Goal: Information Seeking & Learning: Check status

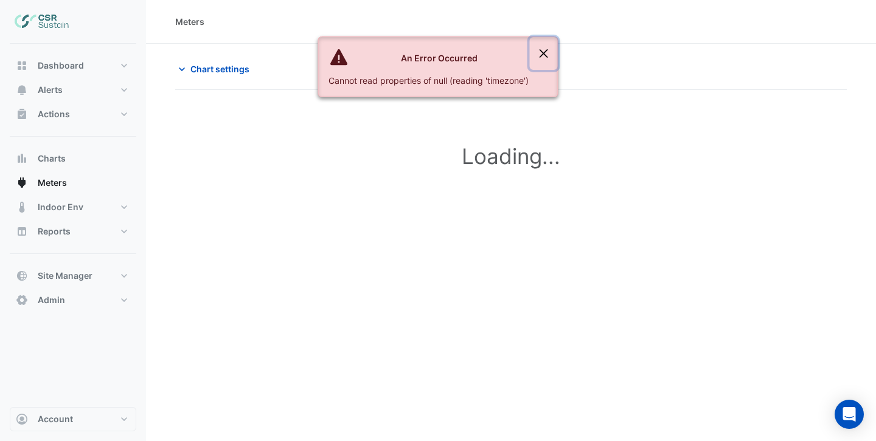
click at [541, 55] on button "Close" at bounding box center [544, 53] width 28 height 33
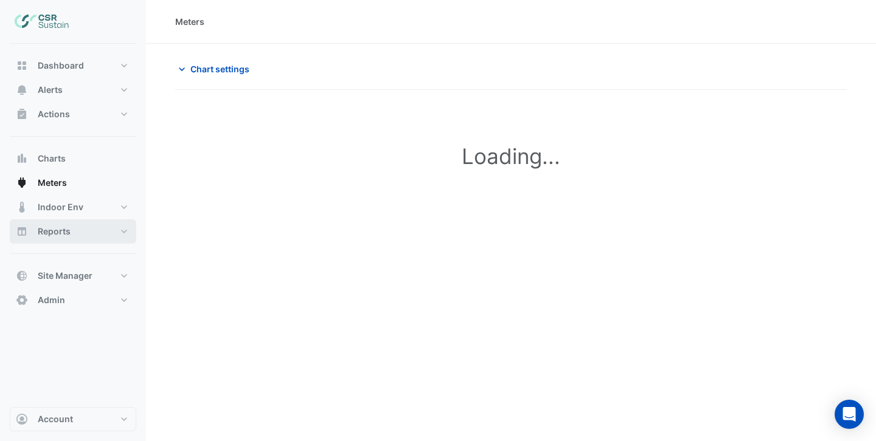
click at [57, 227] on span "Reports" at bounding box center [54, 232] width 33 height 12
select select "***"
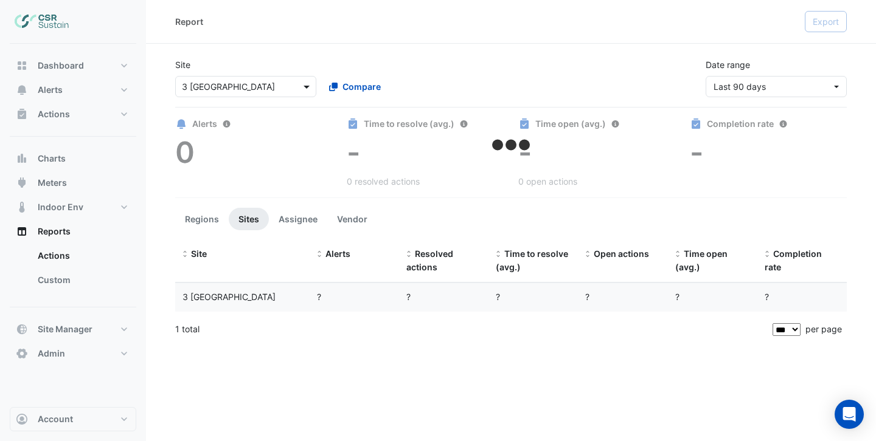
click at [308, 86] on span at bounding box center [307, 86] width 15 height 13
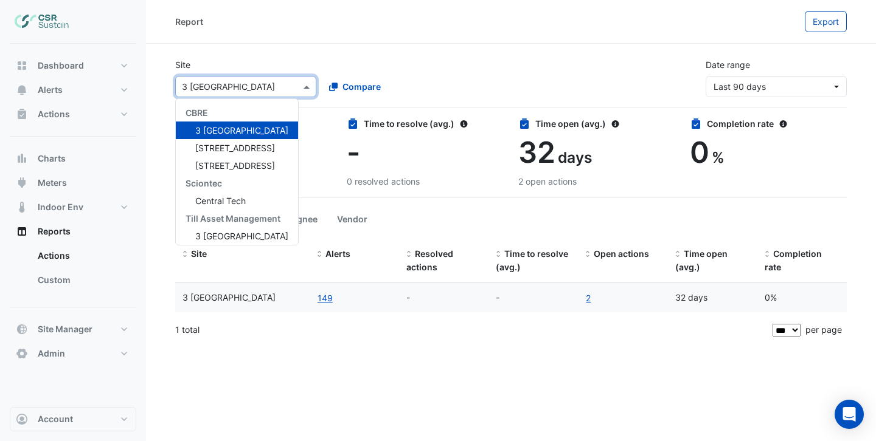
click at [335, 69] on div "Site × 3 St. Paul's Place CBRE 3 St. Paul's Place 5 Exchange Quay 8 Exchange Qu…" at bounding box center [319, 77] width 302 height 39
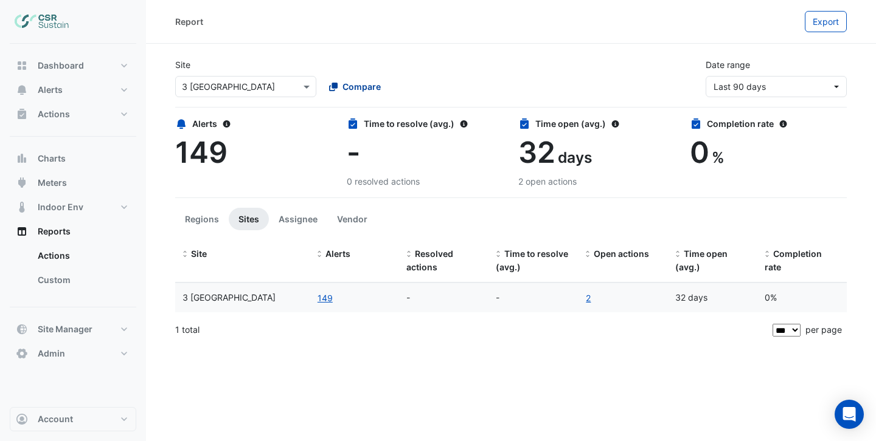
click at [351, 80] on span "Compare" at bounding box center [361, 86] width 38 height 13
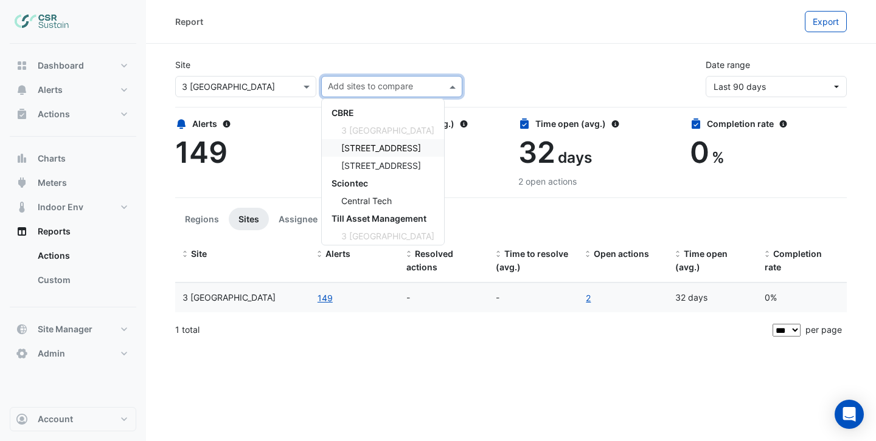
click at [359, 149] on span "5 Exchange Quay" at bounding box center [381, 148] width 80 height 10
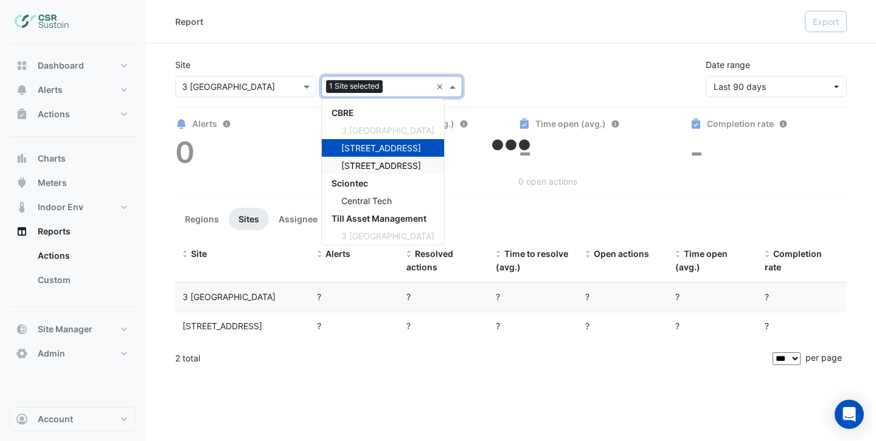
click at [358, 161] on span "8 Exchange Quay" at bounding box center [381, 166] width 80 height 10
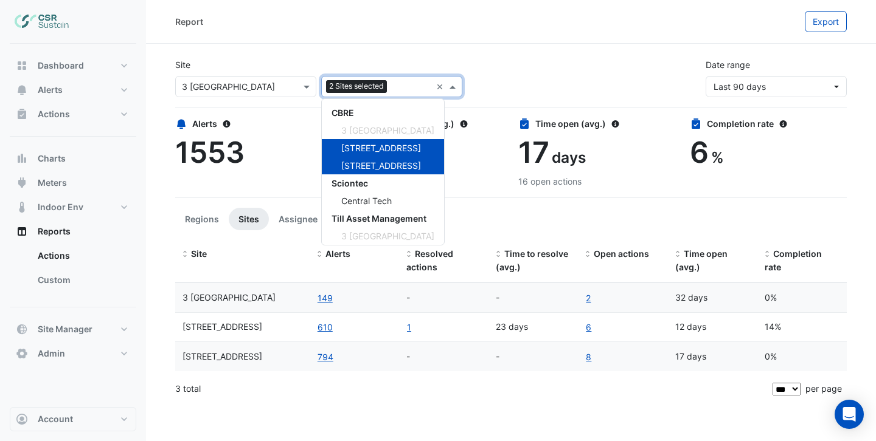
click at [337, 30] on div "Report" at bounding box center [489, 21] width 629 height 21
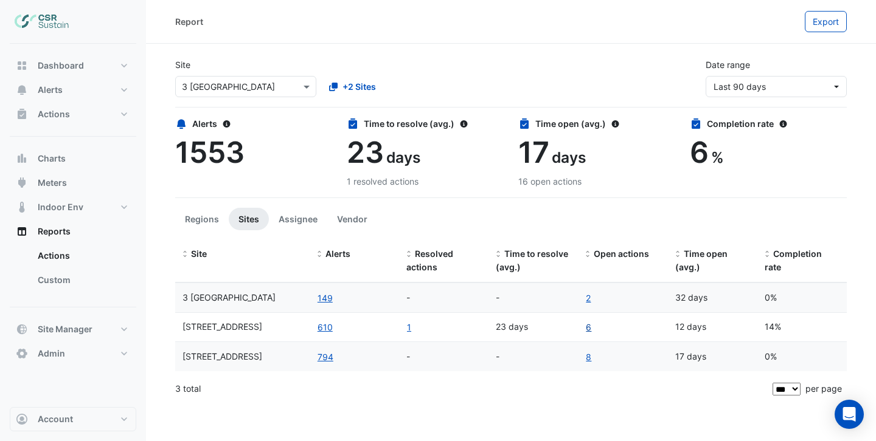
click at [589, 328] on link "6" at bounding box center [588, 327] width 7 height 14
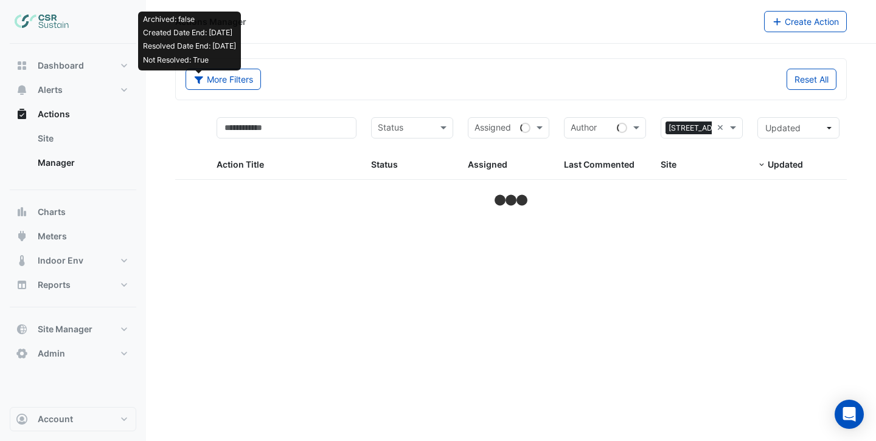
select select "***"
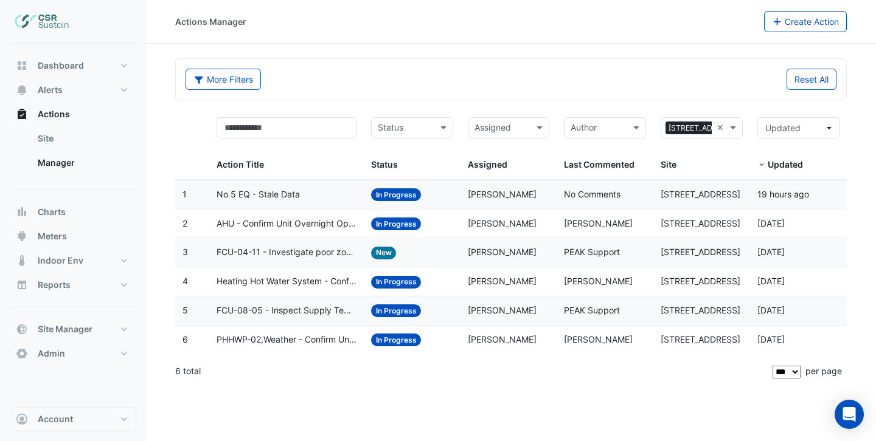
click at [306, 193] on div "No 5 EQ - Stale Data" at bounding box center [286, 195] width 140 height 14
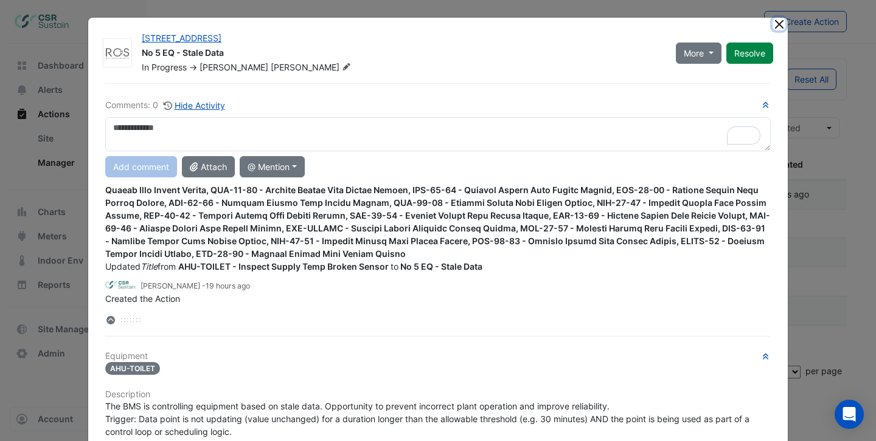
click at [778, 26] on button "Close" at bounding box center [778, 24] width 13 height 13
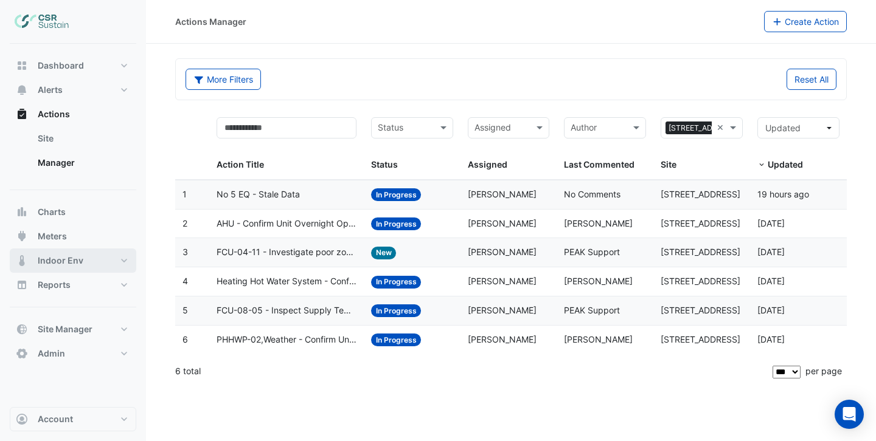
click at [63, 255] on span "Indoor Env" at bounding box center [61, 261] width 46 height 12
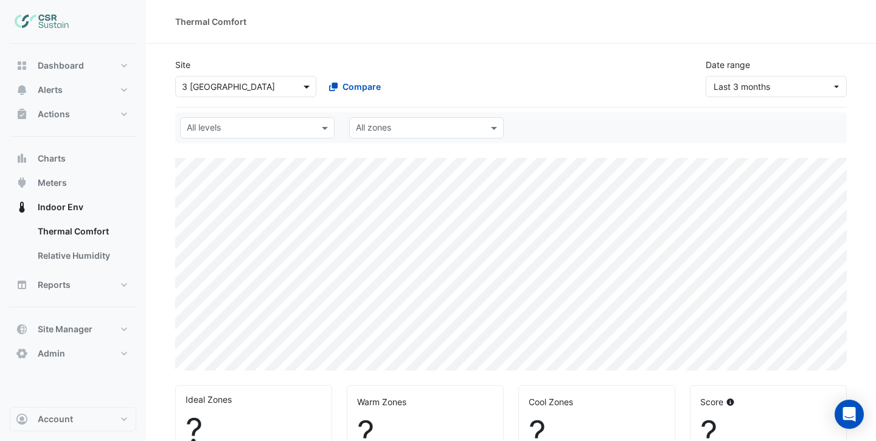
click at [309, 88] on span at bounding box center [307, 86] width 15 height 13
select select "***"
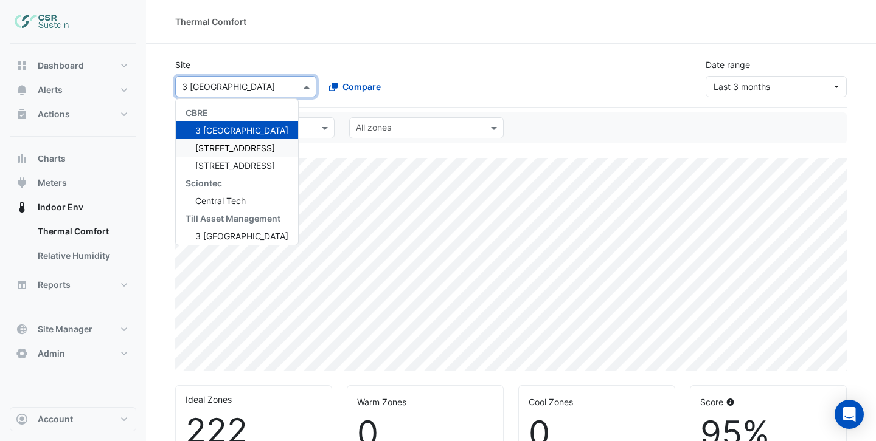
click at [249, 148] on span "5 Exchange Quay" at bounding box center [235, 148] width 80 height 10
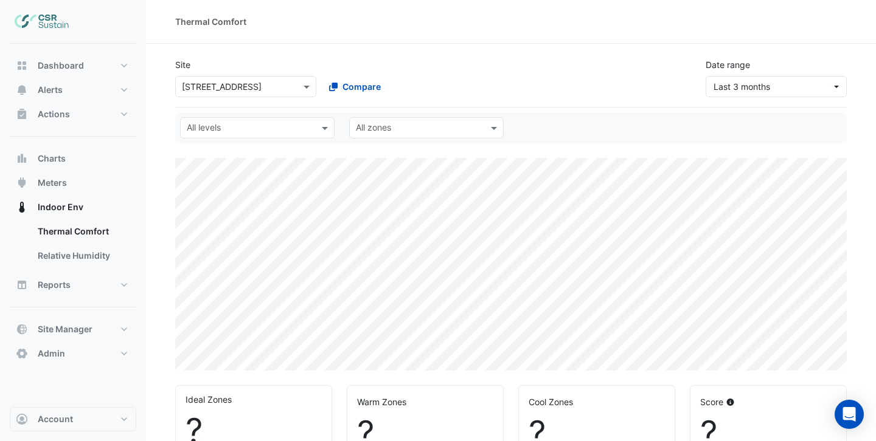
select select "***"
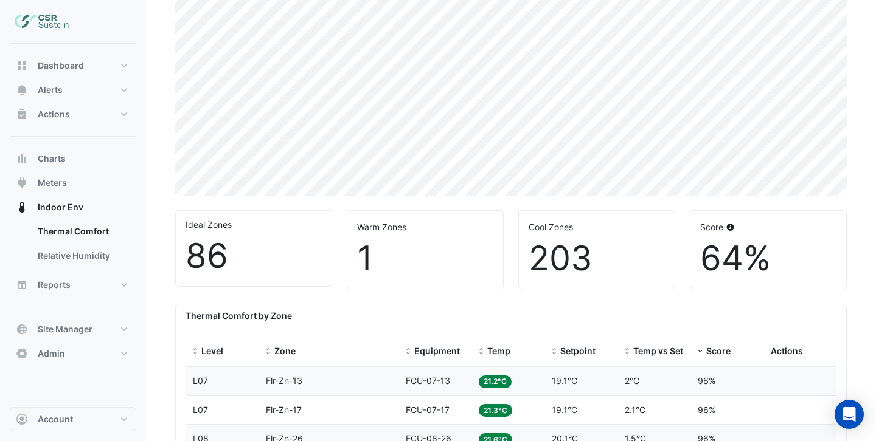
scroll to position [228, 0]
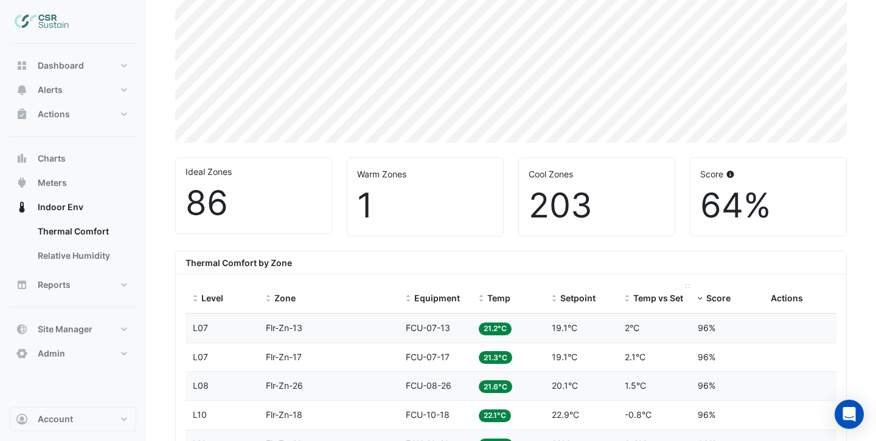
click at [644, 303] on span "Temp vs Setpoint" at bounding box center [669, 298] width 72 height 10
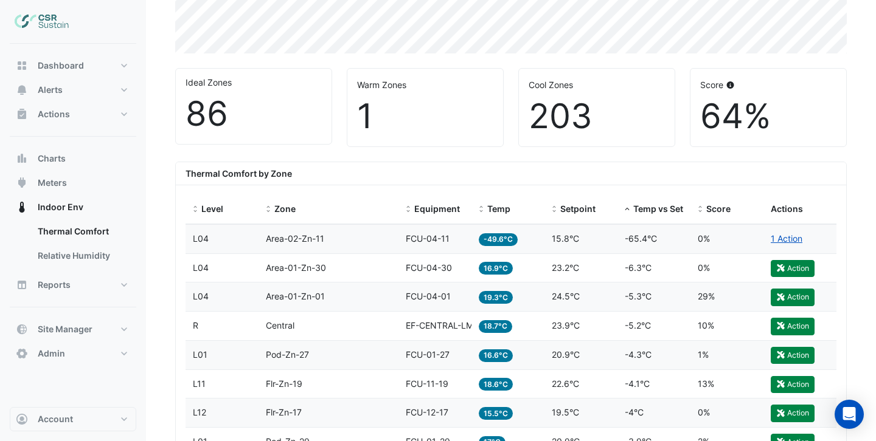
scroll to position [323, 0]
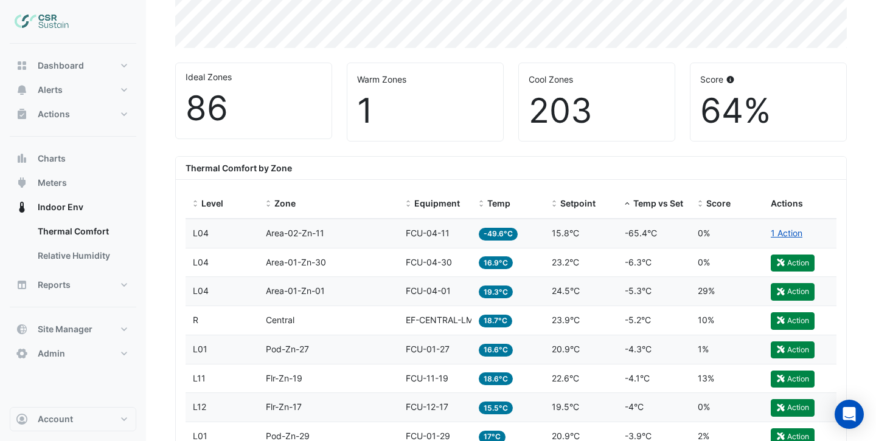
click at [524, 269] on datatable-body-cell "Temp 16.9°C" at bounding box center [507, 263] width 73 height 29
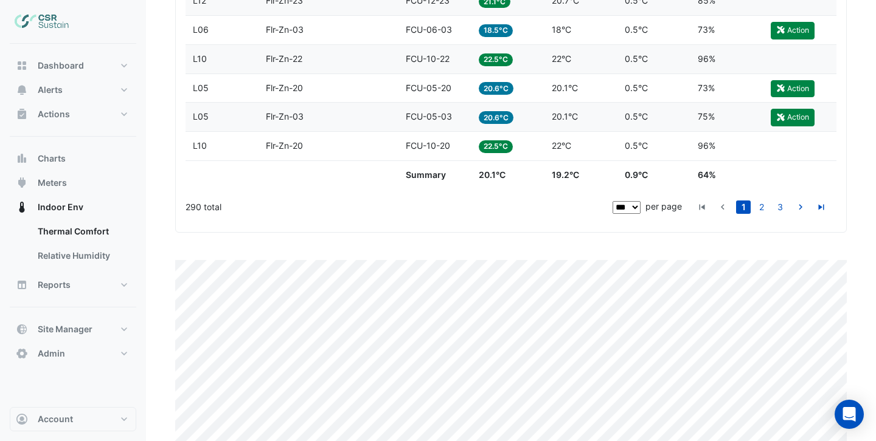
scroll to position [3331, 0]
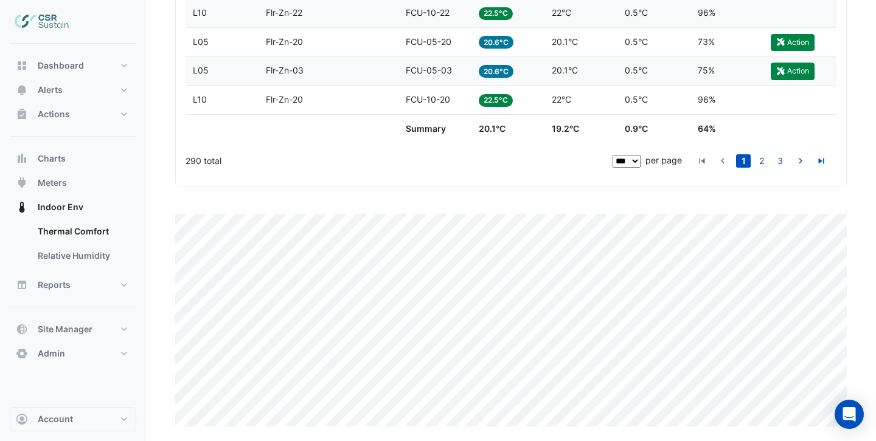
click at [523, 75] on div "Temp 20.6°C" at bounding box center [508, 71] width 58 height 14
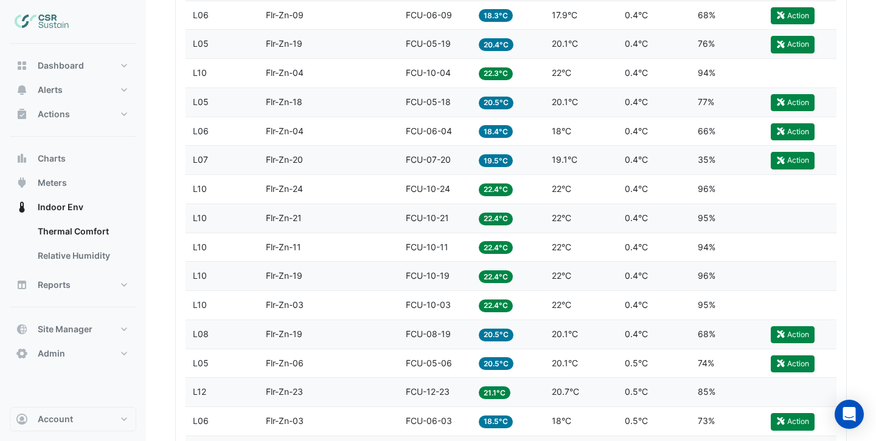
scroll to position [2816, 0]
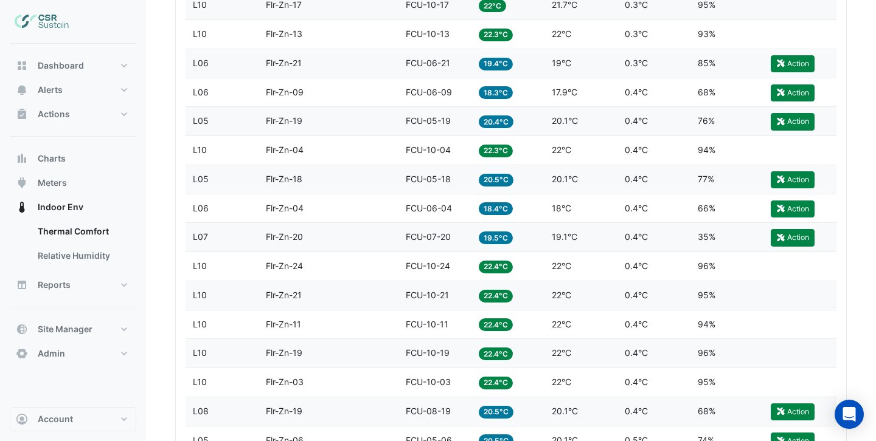
click at [474, 214] on datatable-body-cell "Temp 18.4°C" at bounding box center [507, 209] width 73 height 29
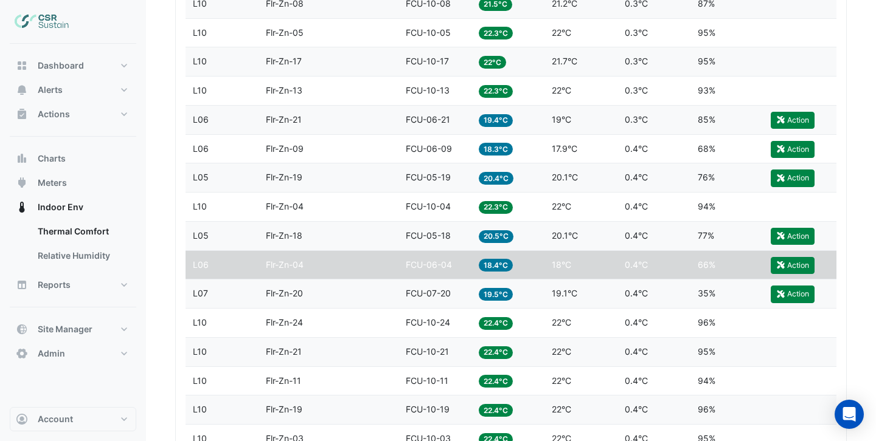
scroll to position [3331, 0]
